Goal: Information Seeking & Learning: Learn about a topic

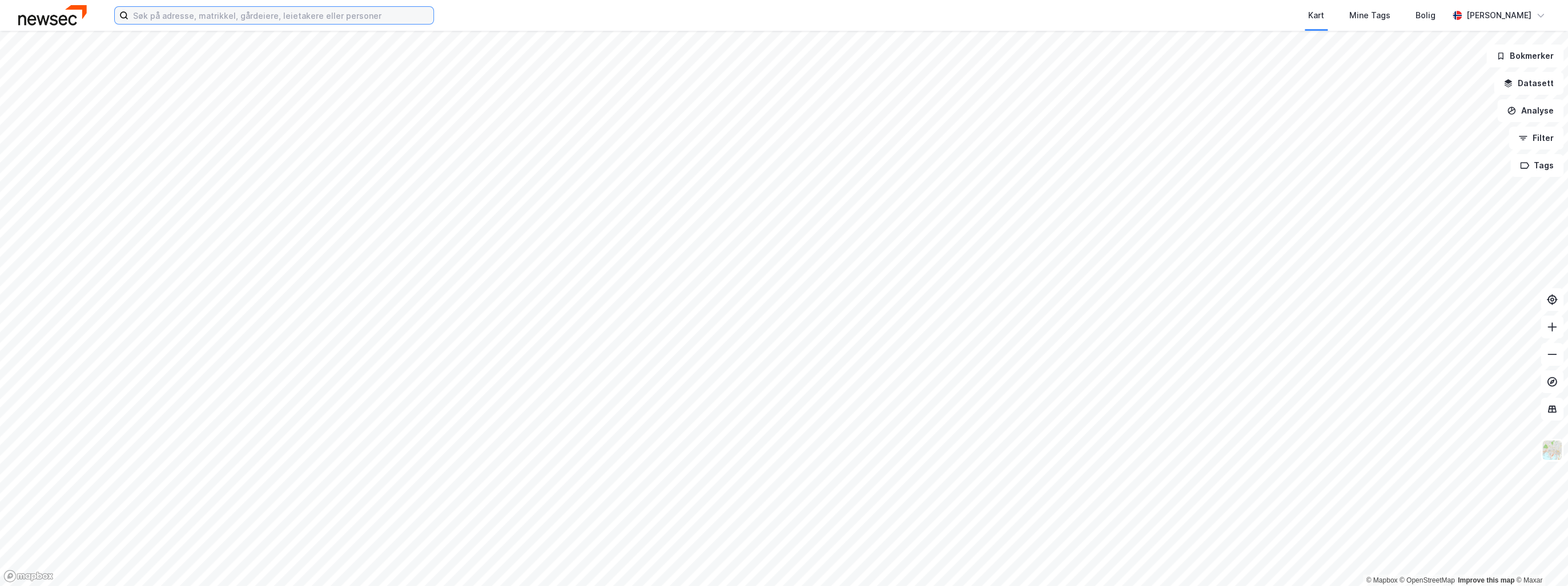
click at [225, 15] on input at bounding box center [281, 15] width 305 height 17
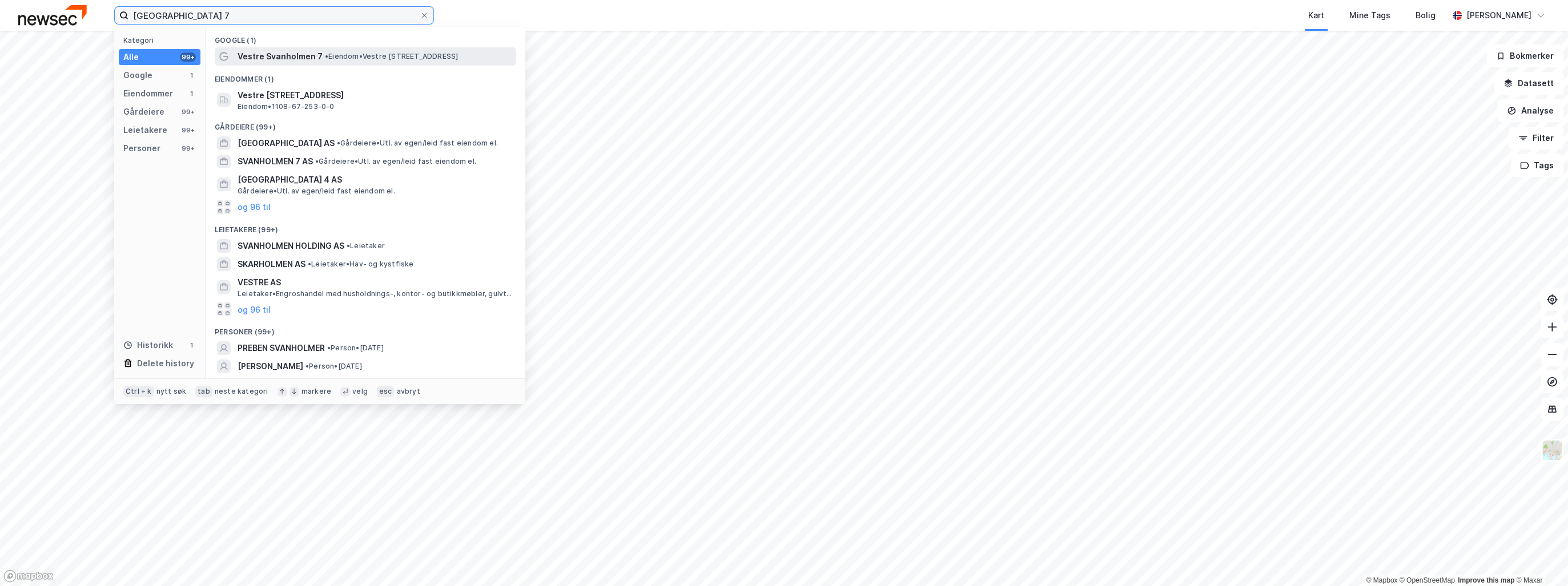
type input "[GEOGRAPHIC_DATA] 7"
click at [277, 52] on span "Vestre Svanholmen 7" at bounding box center [280, 57] width 85 height 14
